Goal: Transaction & Acquisition: Purchase product/service

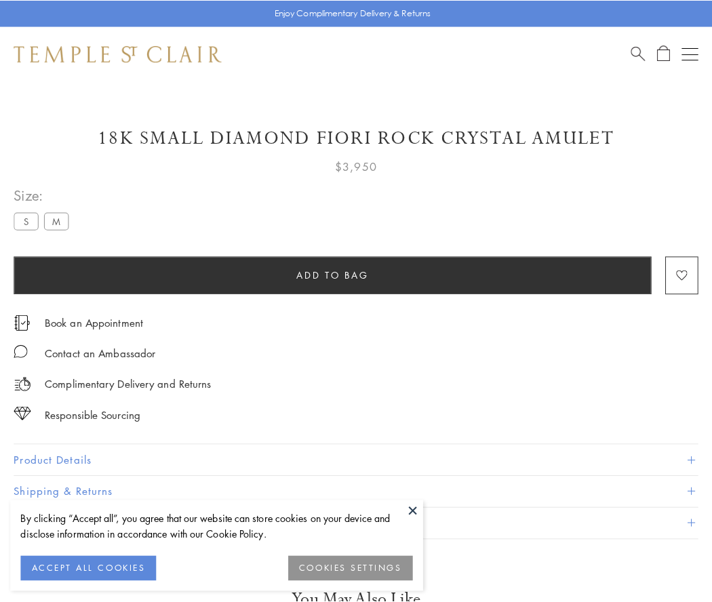
scroll to position [80, 0]
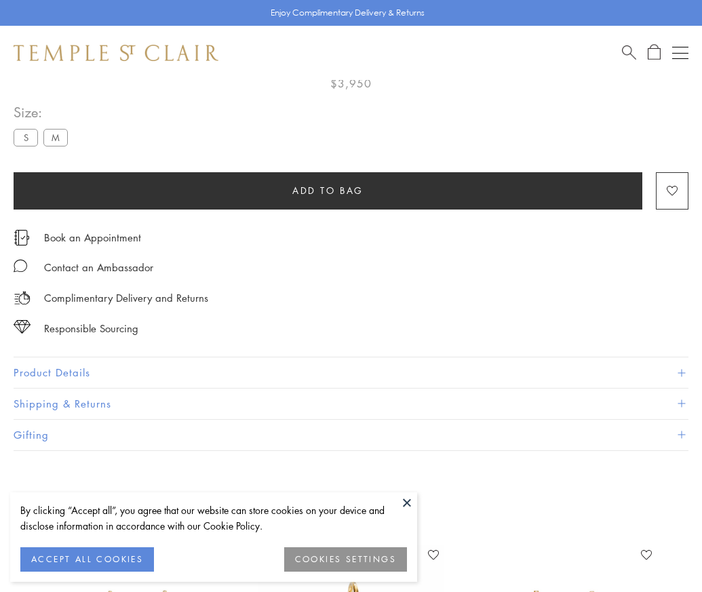
click at [327, 190] on span "Add to bag" at bounding box center [327, 190] width 71 height 15
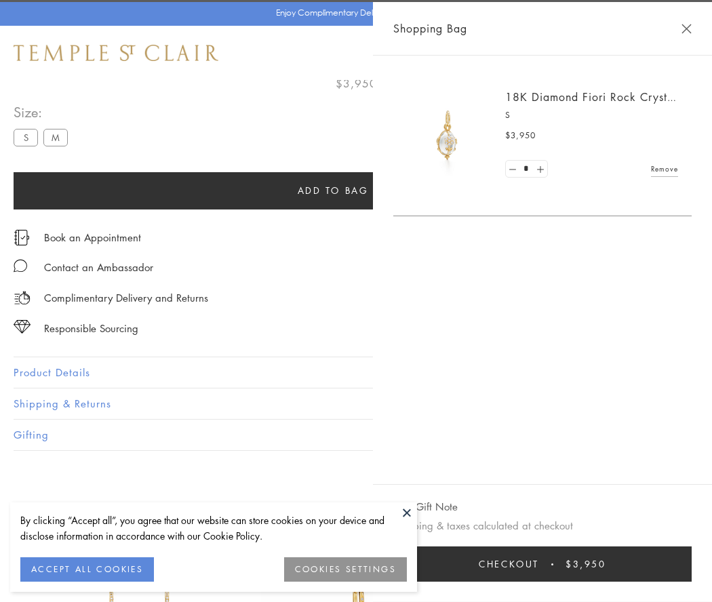
click at [539, 564] on span "Checkout" at bounding box center [509, 564] width 60 height 15
